Goal: Transaction & Acquisition: Purchase product/service

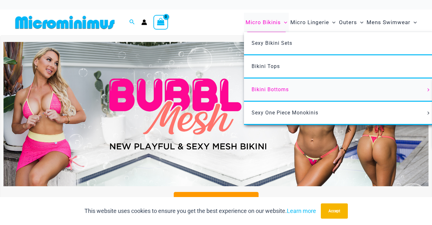
click at [272, 87] on span "Bikini Bottoms" at bounding box center [270, 89] width 37 height 6
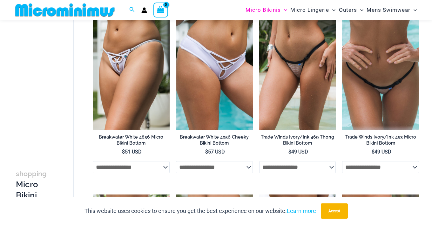
scroll to position [891, 0]
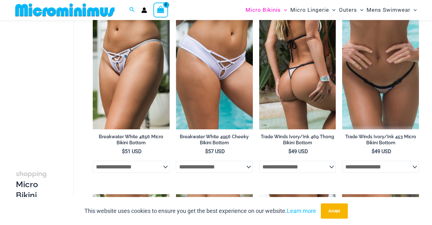
click at [286, 73] on img at bounding box center [297, 71] width 77 height 115
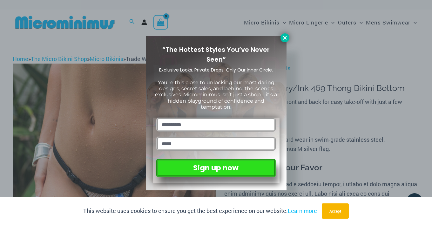
click at [285, 37] on icon at bounding box center [285, 38] width 6 height 6
